Goal: Use online tool/utility: Utilize a website feature to perform a specific function

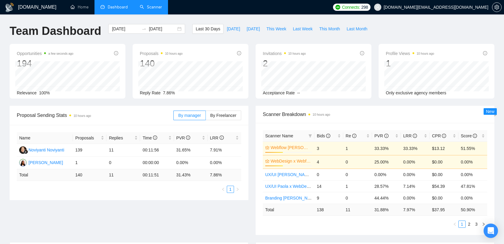
click at [157, 10] on link "Scanner" at bounding box center [151, 7] width 22 height 5
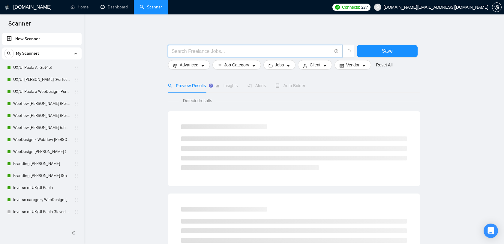
click at [190, 49] on input "text" at bounding box center [252, 51] width 160 height 8
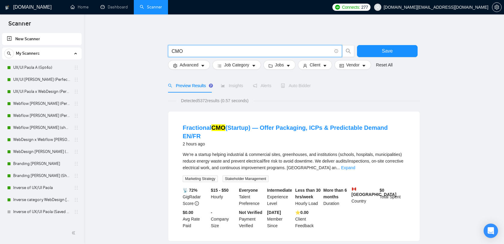
type input "CMO"
click at [467, 7] on span "[DOMAIN_NAME][EMAIL_ADDRESS][DOMAIN_NAME]" at bounding box center [436, 7] width 105 height 0
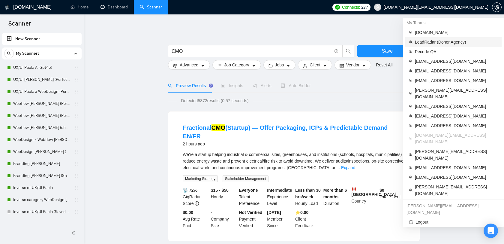
click at [441, 39] on span "LeadRadar (Donor Agency)" at bounding box center [456, 42] width 83 height 7
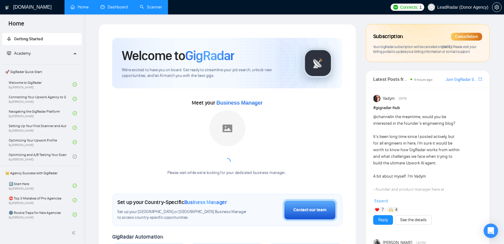
click at [114, 10] on link "Dashboard" at bounding box center [114, 7] width 27 height 5
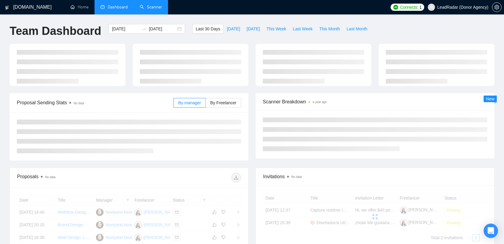
click at [155, 7] on link "Scanner" at bounding box center [151, 7] width 22 height 5
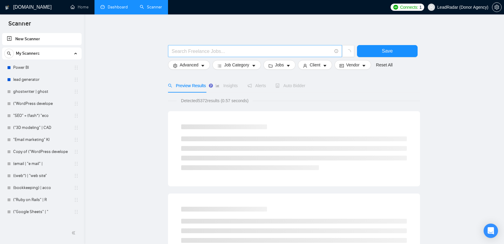
click at [209, 50] on input "text" at bounding box center [252, 51] width 160 height 8
type input "CMO"
click at [383, 48] on span "Save" at bounding box center [387, 51] width 11 height 8
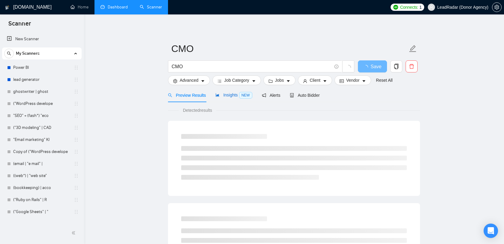
click at [233, 94] on span "Insights NEW" at bounding box center [234, 94] width 37 height 5
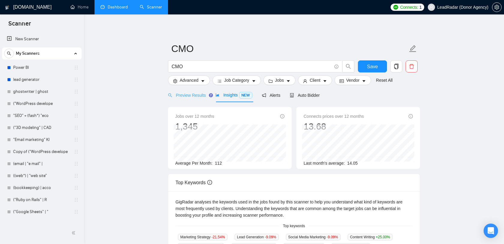
click at [197, 99] on div "Preview Results" at bounding box center [187, 95] width 38 height 14
